Goal: Register for event/course

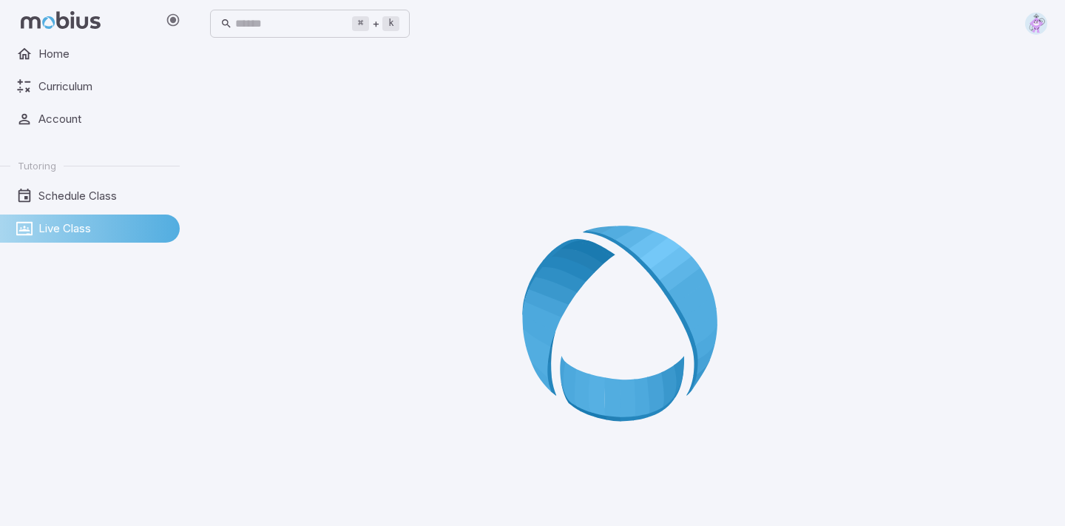
click at [115, 232] on span "Live Class" at bounding box center [103, 228] width 131 height 16
click at [72, 60] on span "Home" at bounding box center [103, 54] width 131 height 16
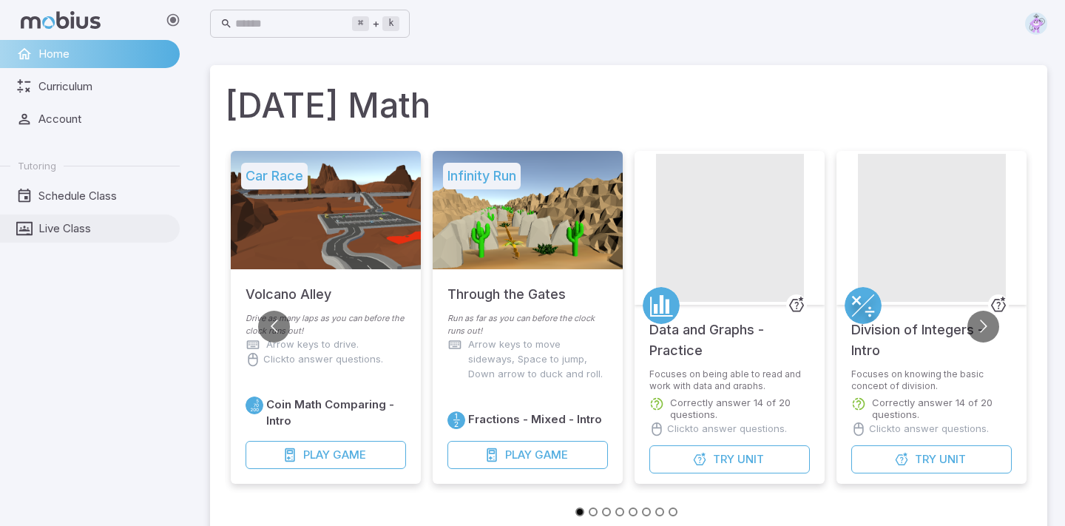
click at [59, 229] on span "Live Class" at bounding box center [103, 228] width 131 height 16
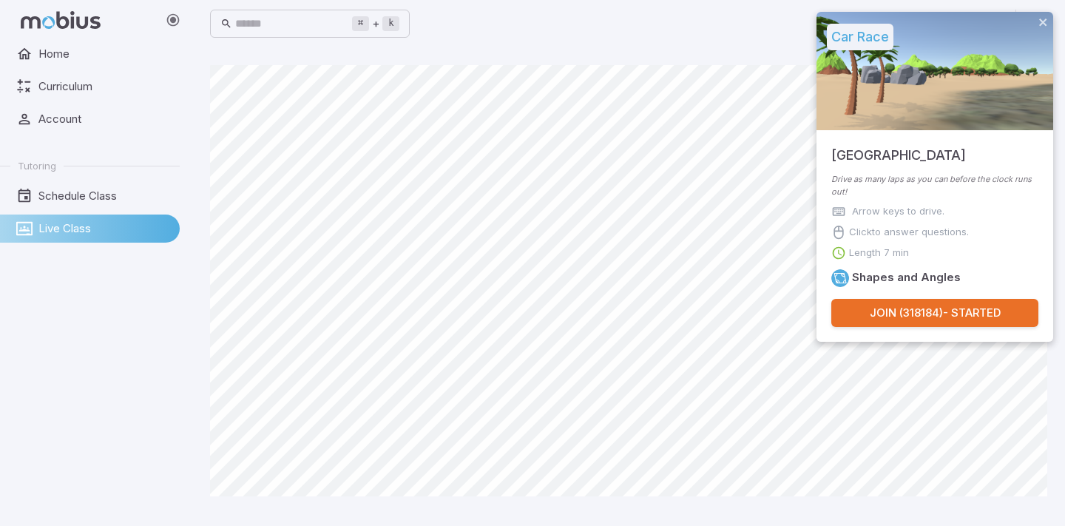
click at [942, 314] on button "Join ( 318184 ) - Started" at bounding box center [934, 313] width 207 height 28
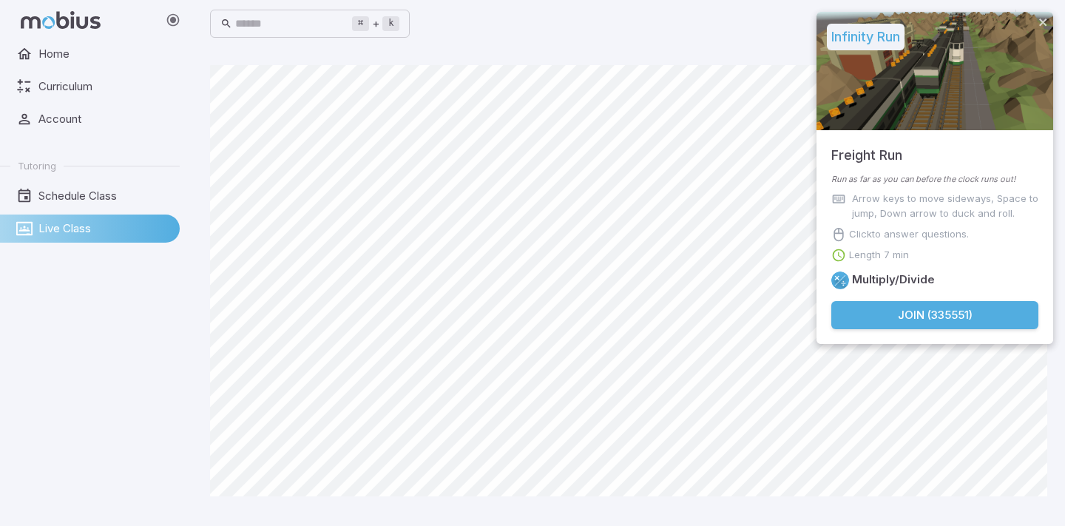
click at [888, 320] on button "Join ( 335551 )" at bounding box center [934, 315] width 207 height 28
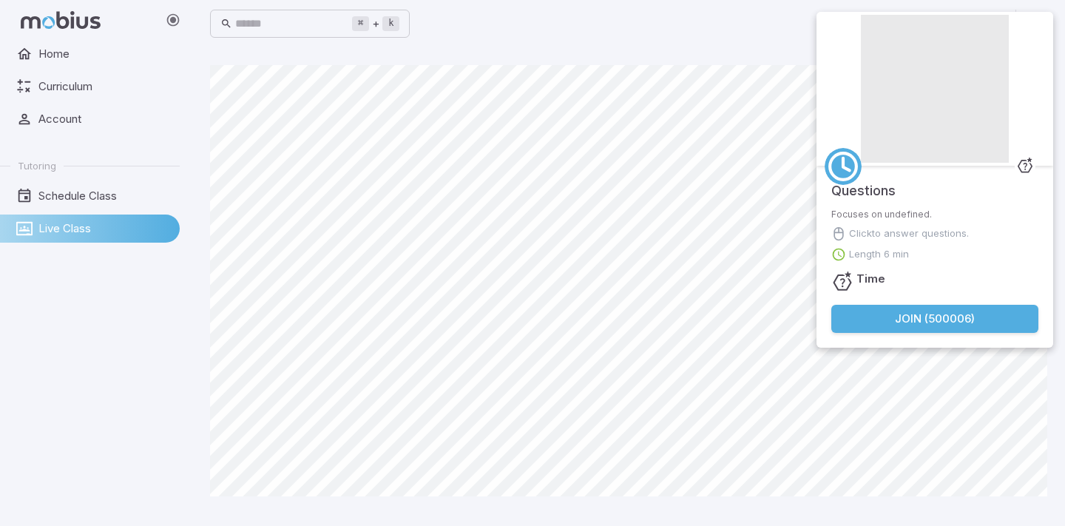
click at [941, 313] on button "Join ( 500006 )" at bounding box center [934, 319] width 207 height 28
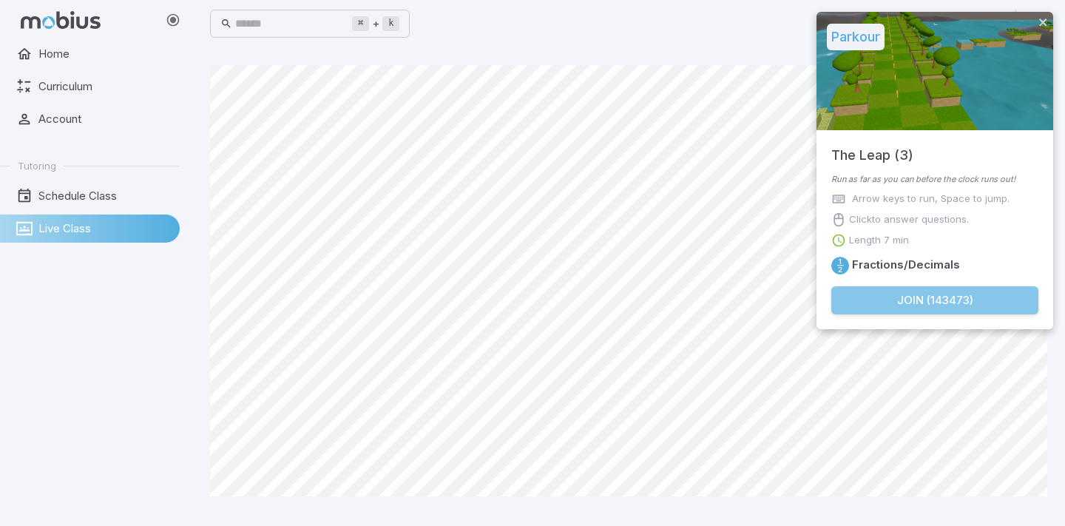
click at [874, 314] on button "Join ( 143473 )" at bounding box center [934, 300] width 207 height 28
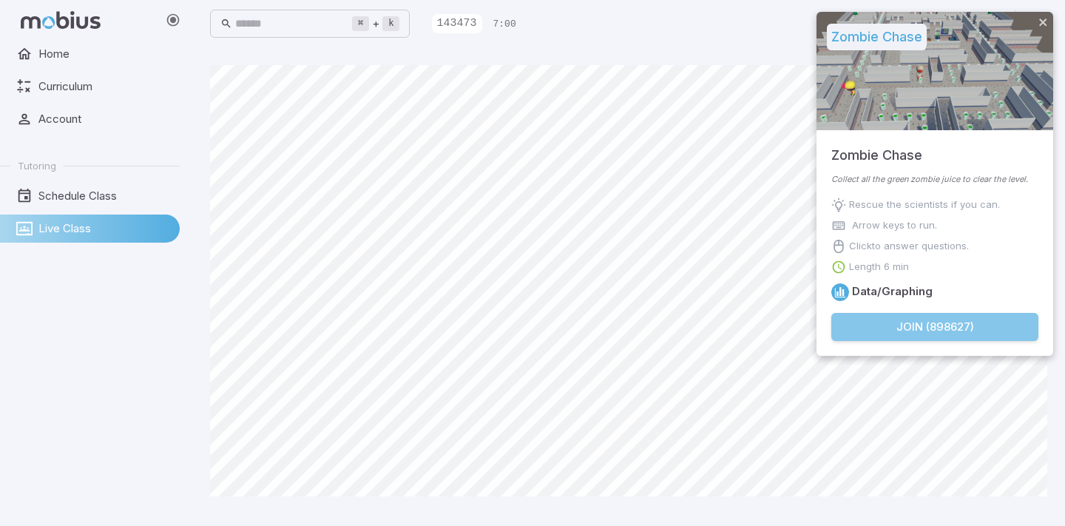
click at [956, 318] on button "Join ( 898627 )" at bounding box center [934, 327] width 207 height 28
